Goal: Task Accomplishment & Management: Use online tool/utility

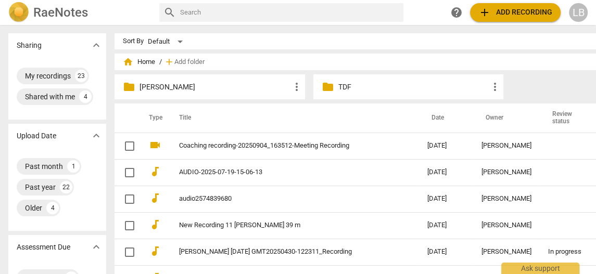
click at [511, 14] on span "add Add recording" at bounding box center [515, 12] width 74 height 12
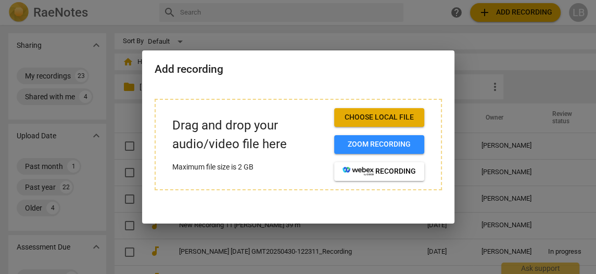
click at [399, 113] on span "Choose local file" at bounding box center [378, 117] width 73 height 10
click at [360, 114] on span "Choose local file" at bounding box center [378, 117] width 73 height 10
click at [509, 11] on div at bounding box center [298, 137] width 596 height 274
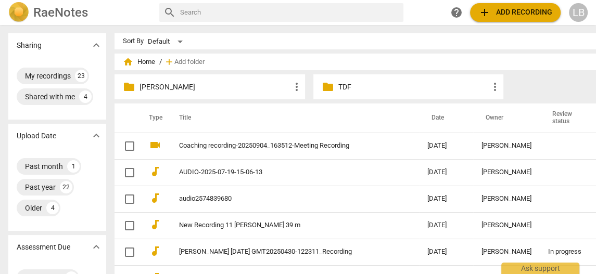
click at [498, 10] on span "add Add recording" at bounding box center [515, 12] width 74 height 12
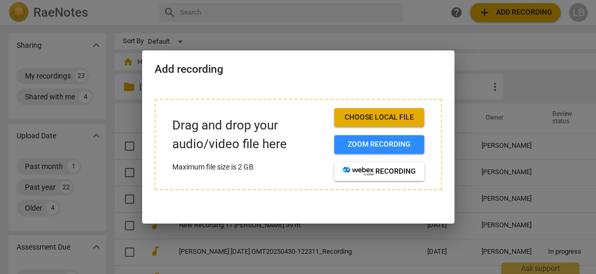
click at [372, 120] on span "Choose local file" at bounding box center [378, 117] width 73 height 10
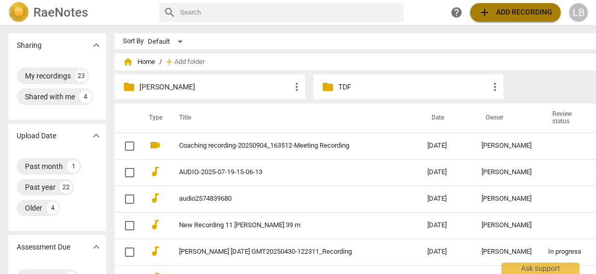
click at [495, 10] on span "add Add recording" at bounding box center [515, 12] width 74 height 12
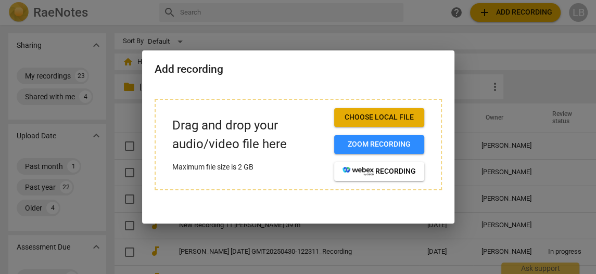
click at [361, 116] on span "Choose local file" at bounding box center [378, 117] width 73 height 10
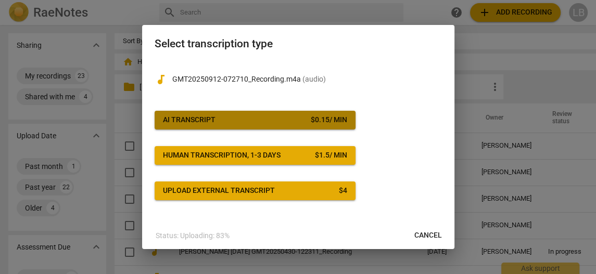
click at [287, 125] on button "AI Transcript $ 0.15 / min" at bounding box center [255, 120] width 201 height 19
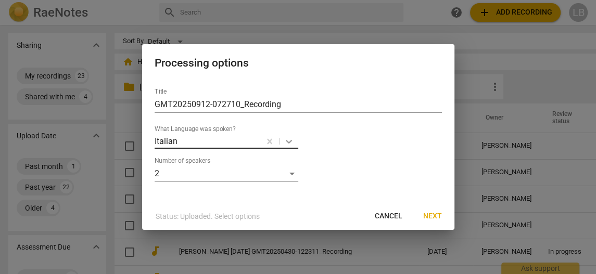
click at [289, 0] on body "RaeNotes search help add Add recording LB Sharing expand_more My recordings 23 …" at bounding box center [298, 0] width 596 height 0
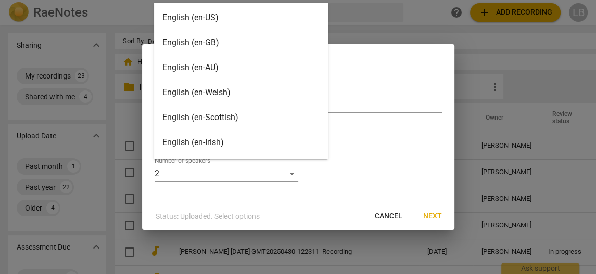
click at [233, 47] on div "English (en-GB)" at bounding box center [241, 42] width 174 height 25
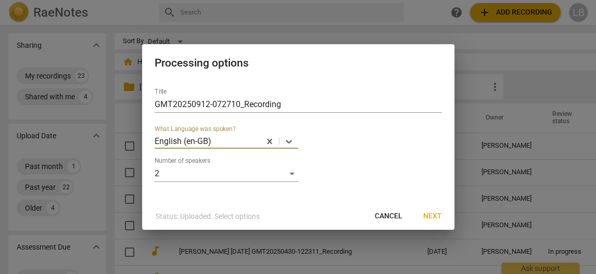
click at [440, 219] on span "Next" at bounding box center [432, 216] width 19 height 10
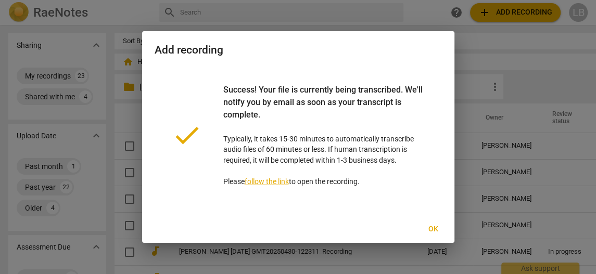
click at [434, 230] on span "Ok" at bounding box center [433, 229] width 17 height 10
